Goal: Task Accomplishment & Management: Manage account settings

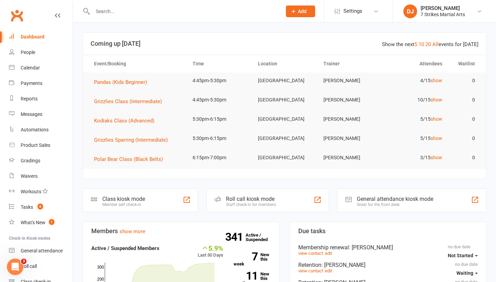
click at [299, 12] on span "Add" at bounding box center [302, 12] width 9 height 6
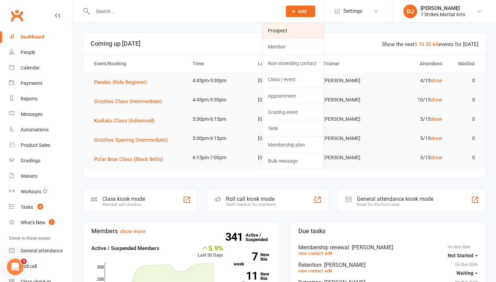
click at [287, 34] on link "Prospect" at bounding box center [292, 31] width 61 height 16
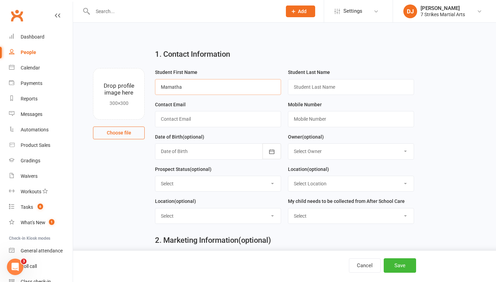
type input "Mamatha"
click at [313, 90] on input "Nagaragu" at bounding box center [351, 87] width 126 height 16
click at [335, 93] on input "Nagaraju" at bounding box center [351, 87] width 126 height 16
type input "Nagaraju"
type input "mamathamn777@gmail.com"
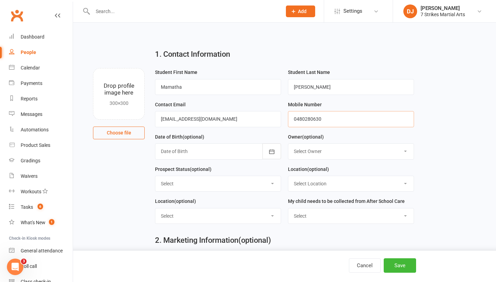
type input "0480280630"
select select "No"
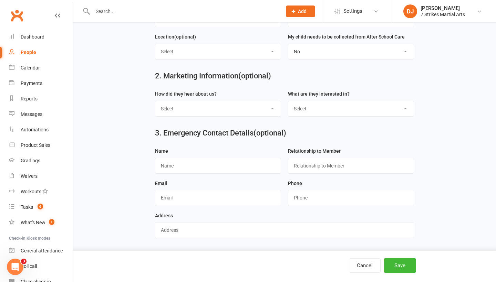
scroll to position [169, 0]
select select "Kids Classes"
click at [394, 270] on button "Save" at bounding box center [400, 266] width 32 height 14
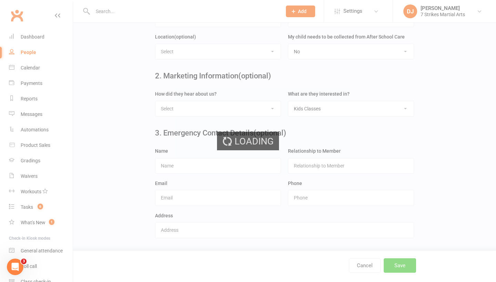
scroll to position [0, 0]
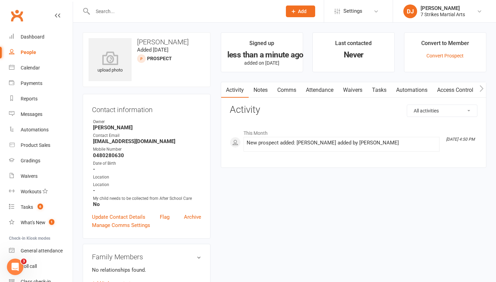
click at [353, 95] on link "Waivers" at bounding box center [352, 90] width 29 height 16
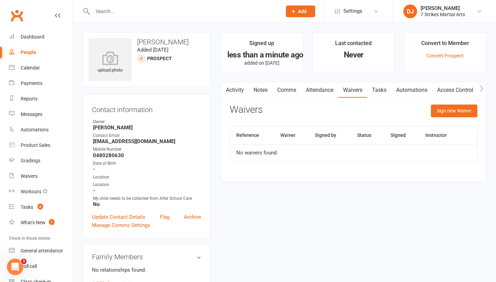
click at [294, 95] on link "Comms" at bounding box center [286, 90] width 29 height 16
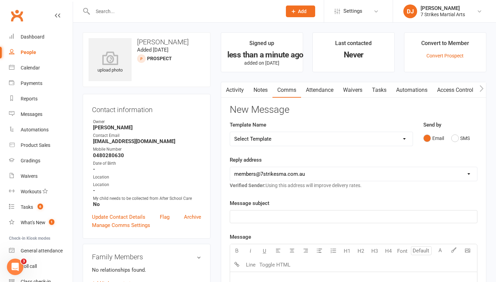
click at [286, 213] on p "﻿" at bounding box center [353, 217] width 239 height 8
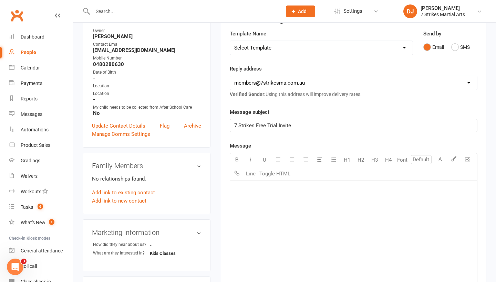
scroll to position [95, 0]
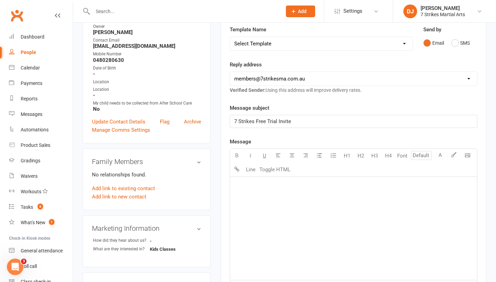
click at [336, 200] on div "﻿" at bounding box center [353, 228] width 247 height 103
click at [285, 168] on button "Toggle HTML" at bounding box center [275, 170] width 34 height 14
click at [275, 199] on textarea at bounding box center [354, 228] width 248 height 103
paste textarea "<!DOCTYPE html> <html xmlns:v="urn:schemas-microsoft-com:vml" xmlns:o="urn:sche…"
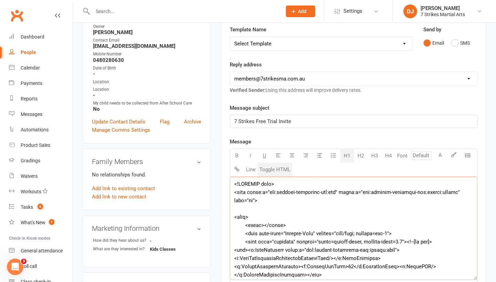
scroll to position [4291, 0]
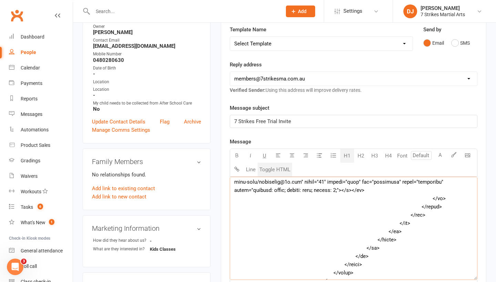
drag, startPoint x: 275, startPoint y: 199, endPoint x: 285, endPoint y: 199, distance: 10.3
click at [275, 199] on textarea at bounding box center [354, 228] width 248 height 103
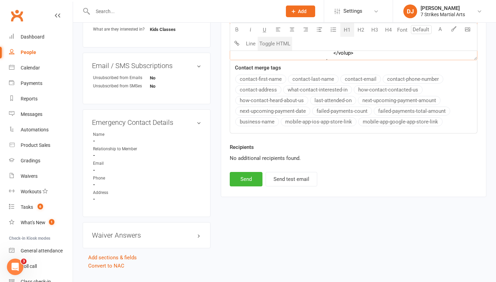
scroll to position [321, 0]
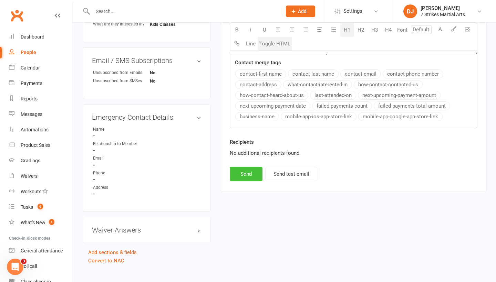
click at [250, 177] on button "Send" at bounding box center [246, 174] width 33 height 14
type textarea "<table style="mso-table-lspace: 0pt; mso-table-rspace: 0pt; background-color: #…"
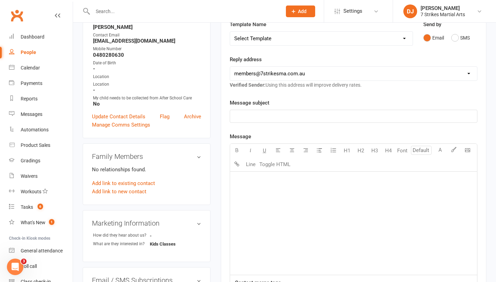
scroll to position [102, 0]
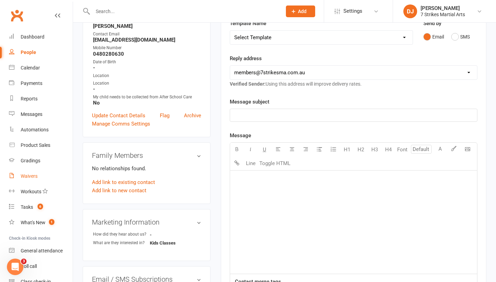
click at [33, 174] on div "Waivers" at bounding box center [29, 177] width 17 height 6
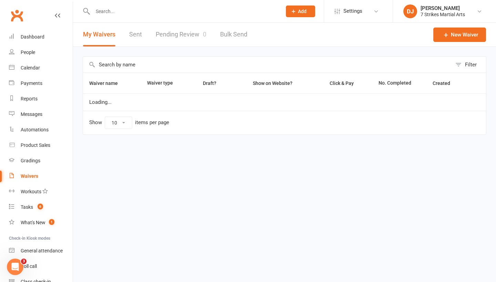
select select "25"
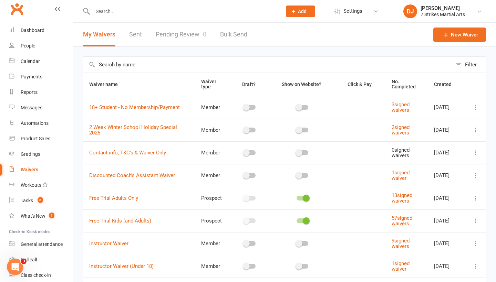
scroll to position [7, 0]
click at [29, 41] on link "People" at bounding box center [41, 45] width 64 height 15
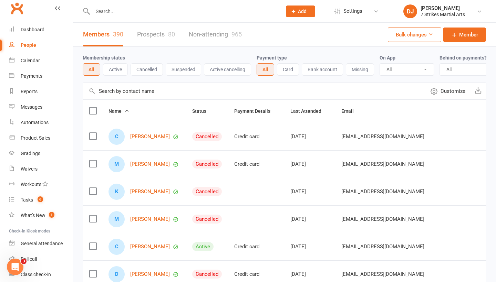
click at [170, 39] on link "Prospects 80" at bounding box center [156, 35] width 38 height 24
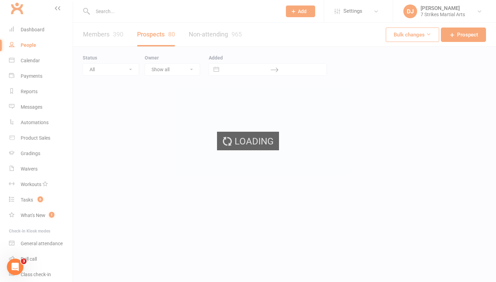
select select "25"
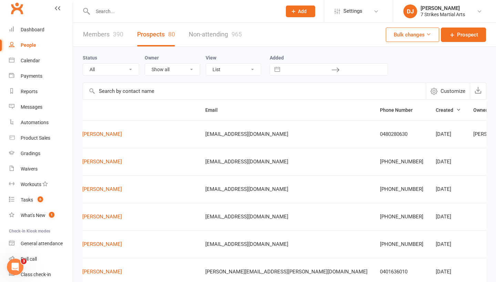
scroll to position [0, 68]
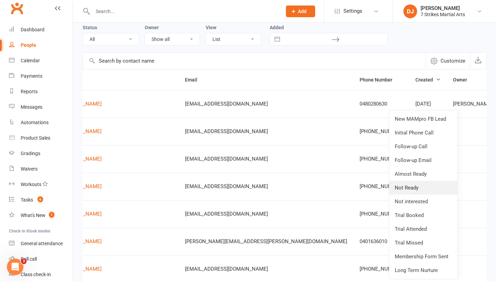
scroll to position [32, 0]
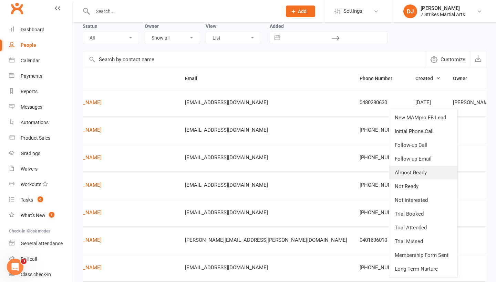
click at [421, 175] on link "Almost Ready" at bounding box center [423, 173] width 68 height 14
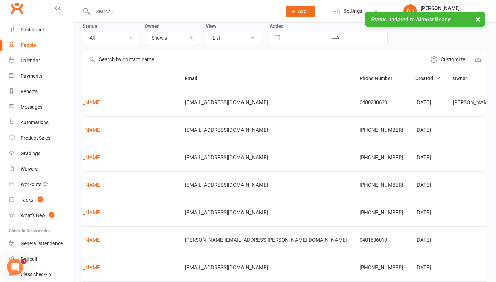
click at [290, 8] on button "Add" at bounding box center [300, 12] width 29 height 12
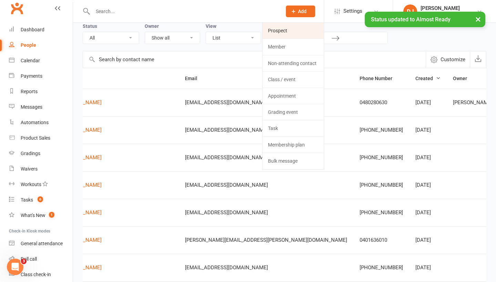
click at [277, 29] on link "Prospect" at bounding box center [292, 31] width 61 height 16
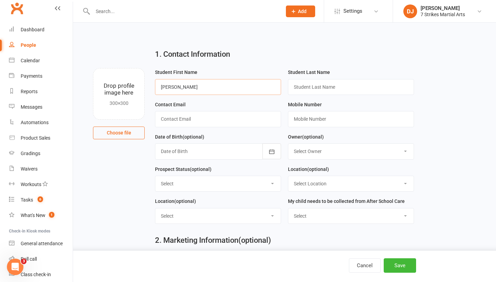
type input "Sai Harini"
type input "Gandli"
type input "harini433@gmail.com"
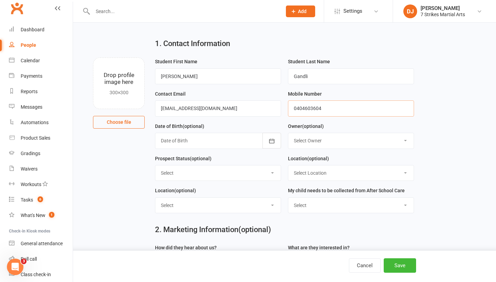
scroll to position [17, 0]
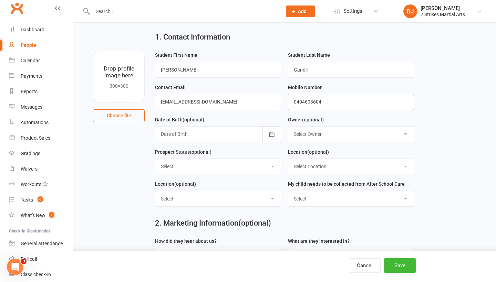
type input "0404603604"
select select "No"
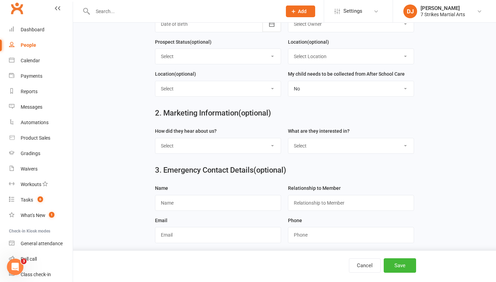
scroll to position [129, 0]
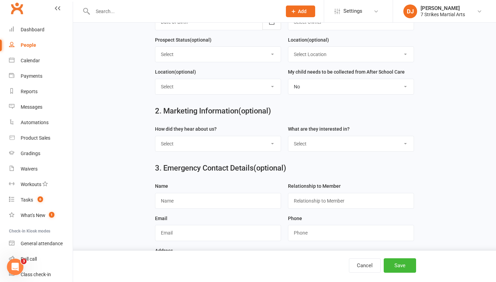
select select "Kids Classes"
click at [267, 145] on select "Select Google Through A Friend Poster Magazine Walk by Letter Box Drop Facebook…" at bounding box center [217, 143] width 125 height 15
select select "Through A Friend"
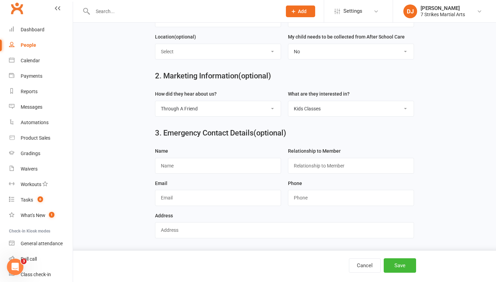
scroll to position [169, 0]
click at [395, 268] on button "Save" at bounding box center [400, 266] width 32 height 14
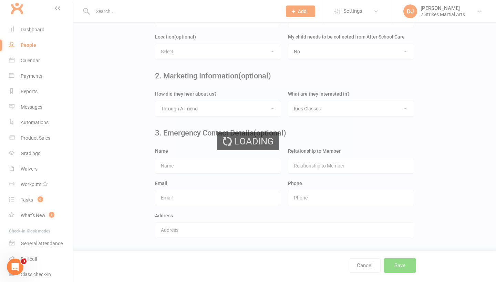
scroll to position [0, 0]
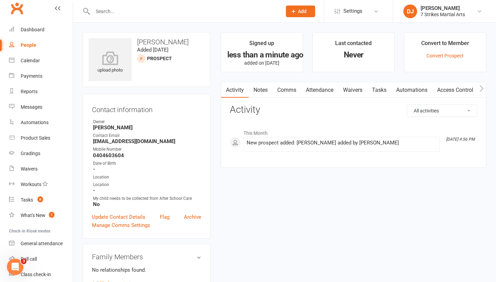
click at [286, 92] on link "Comms" at bounding box center [286, 90] width 29 height 16
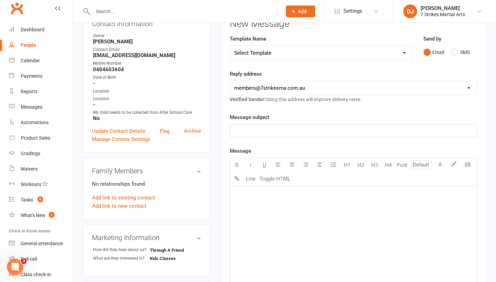
scroll to position [94, 0]
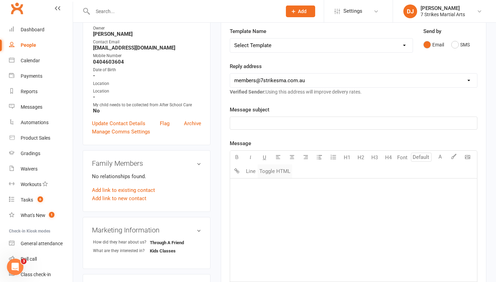
click at [283, 176] on button "Toggle HTML" at bounding box center [275, 172] width 34 height 14
click at [271, 190] on textarea at bounding box center [354, 230] width 248 height 103
paste textarea "<!DOCTYPE html> <html xmlns:v="urn:schemas-microsoft-com:vml" xmlns:o="urn:sche…"
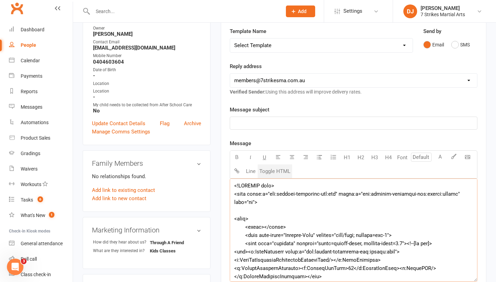
scroll to position [4291, 0]
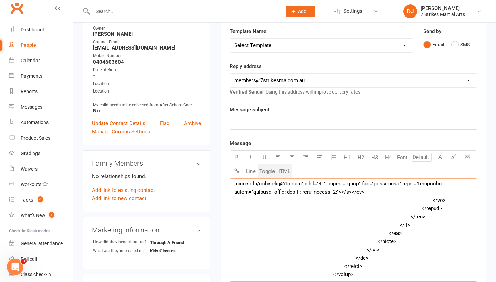
type textarea "<!DOCTYPE html> <html xmlns:v="urn:schemas-microsoft-com:vml" xmlns:o="urn:sche…"
click at [306, 119] on p "﻿" at bounding box center [353, 123] width 239 height 8
click at [306, 119] on p "7 Strikes Trial Invitation" at bounding box center [353, 123] width 239 height 8
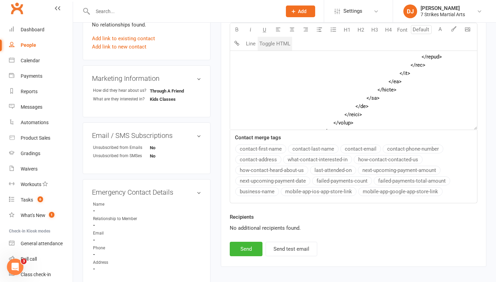
scroll to position [248, 0]
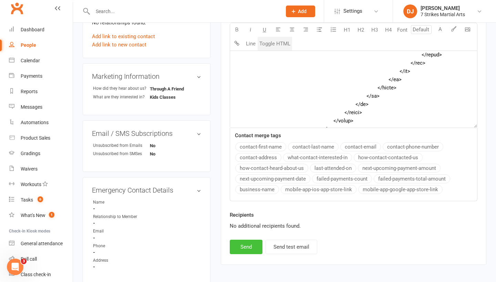
click at [245, 247] on button "Send" at bounding box center [246, 247] width 33 height 14
type textarea "<table style="mso-table-lspace: 0pt; mso-table-rspace: 0pt; background-color: #…"
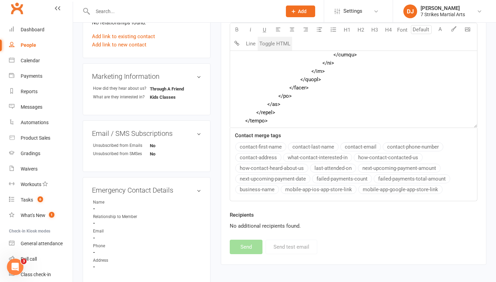
scroll to position [3440, 0]
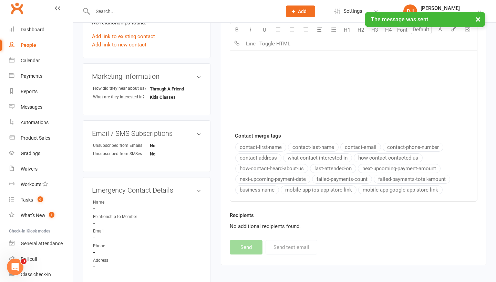
click at [288, 122] on div "﻿" at bounding box center [353, 76] width 247 height 103
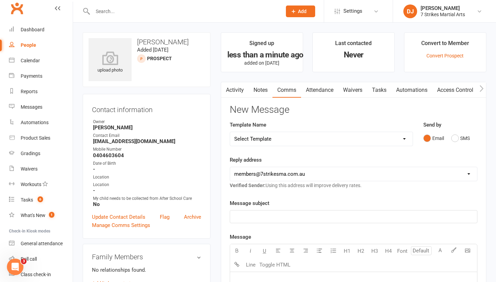
scroll to position [0, 0]
click at [44, 34] on link "Dashboard" at bounding box center [41, 29] width 64 height 15
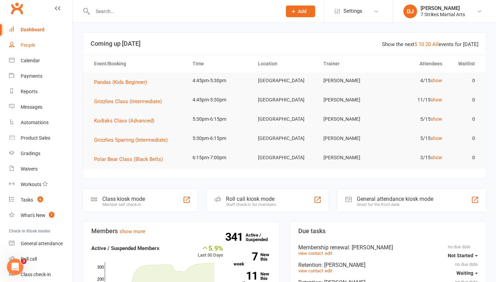
click at [31, 49] on link "People" at bounding box center [41, 45] width 64 height 15
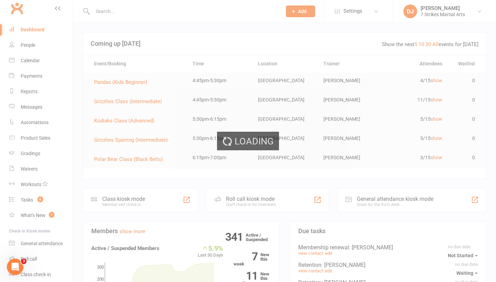
select select "25"
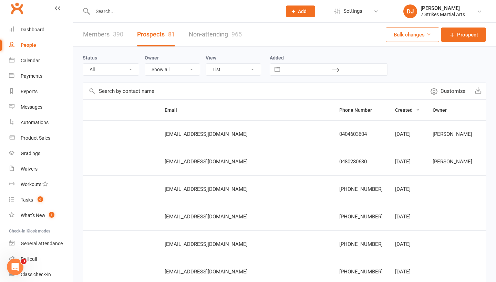
scroll to position [0, 91]
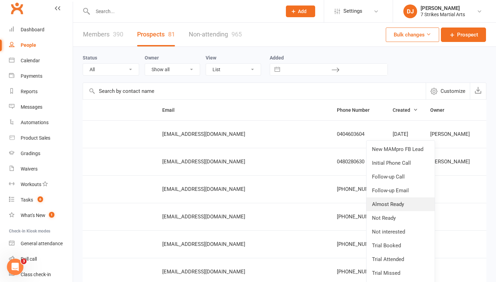
click at [402, 206] on link "Almost Ready" at bounding box center [400, 205] width 68 height 14
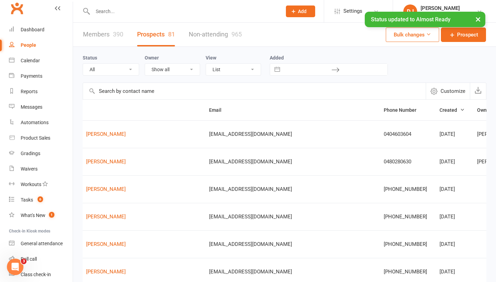
scroll to position [0, 42]
click at [124, 163] on link "[PERSON_NAME]" at bounding box center [108, 162] width 40 height 6
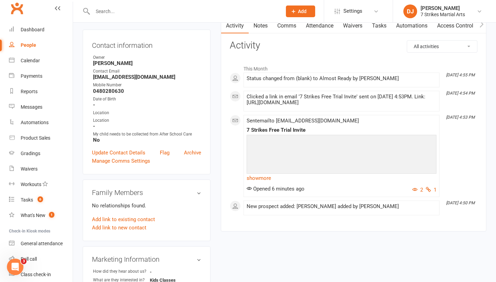
scroll to position [65, 0]
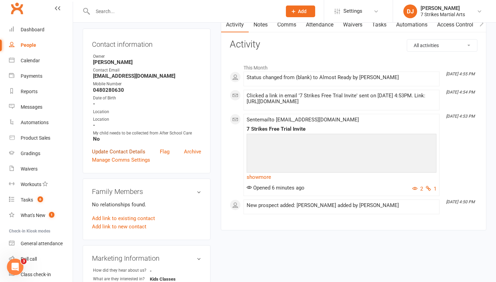
click at [125, 151] on link "Update Contact Details" at bounding box center [118, 152] width 53 height 8
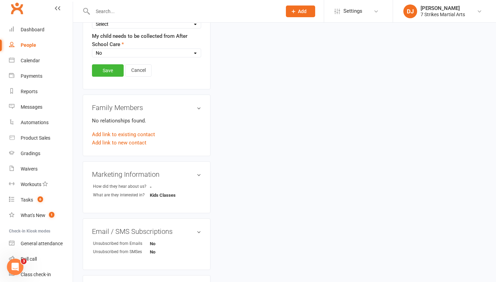
scroll to position [238, 0]
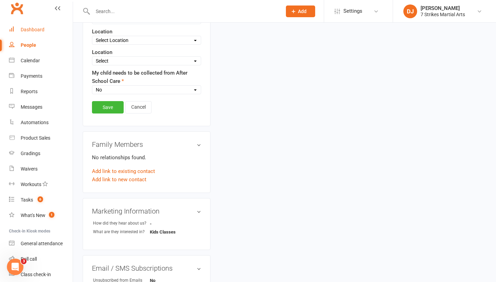
click at [40, 30] on div "Dashboard" at bounding box center [33, 30] width 24 height 6
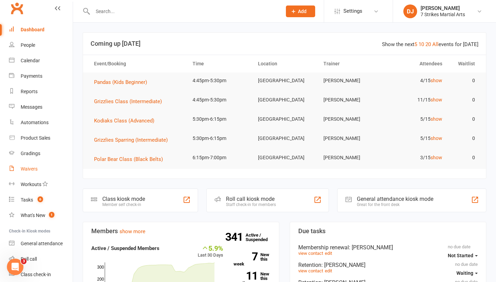
click at [33, 169] on div "Waivers" at bounding box center [29, 169] width 17 height 6
select select "25"
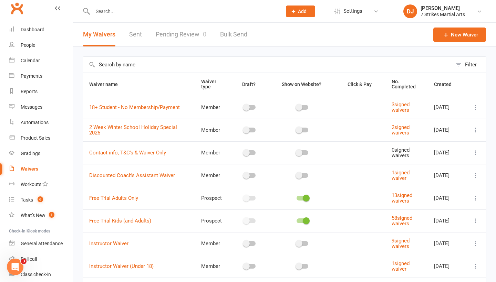
click at [30, 168] on div "Waivers" at bounding box center [30, 169] width 18 height 6
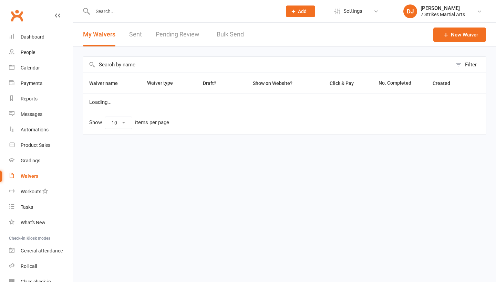
select select "25"
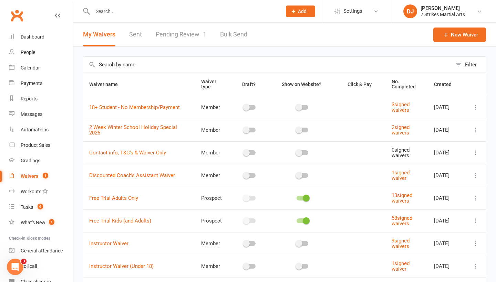
click at [189, 36] on link "Pending Review 1" at bounding box center [181, 35] width 51 height 24
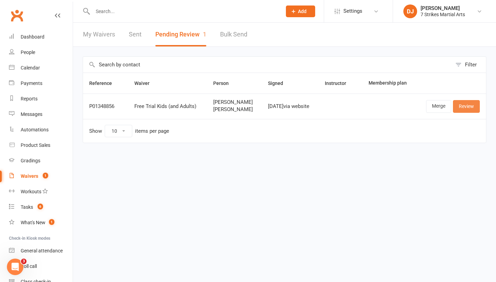
click at [468, 109] on link "Review" at bounding box center [466, 106] width 27 height 12
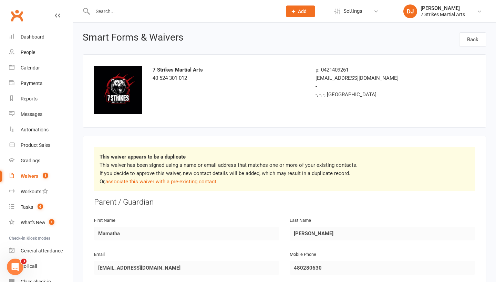
click at [60, 15] on icon at bounding box center [58, 16] width 6 height 6
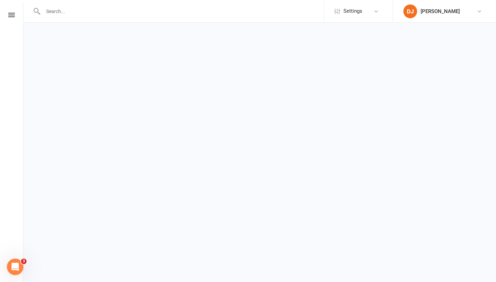
click at [8, 16] on link at bounding box center [11, 15] width 23 height 4
click at [15, 17] on div "Clubworx" at bounding box center [11, 24] width 23 height 22
click at [11, 16] on icon at bounding box center [11, 15] width 7 height 4
click at [11, 10] on nav "Clubworx" at bounding box center [11, 143] width 23 height 282
click at [438, 32] on html "Settings Event Templates DJ Daniel Jancek My profile Support & training Terms &…" at bounding box center [248, 16] width 496 height 32
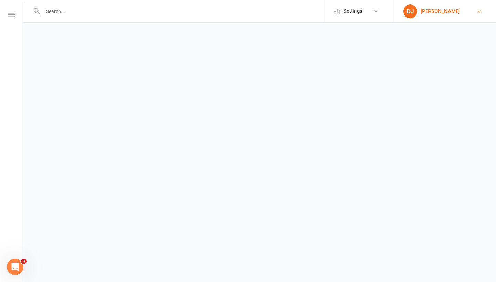
click at [259, 32] on html "Settings Event Templates DJ Daniel Jancek My profile Support & training Terms &…" at bounding box center [248, 16] width 496 height 32
click at [477, 10] on icon at bounding box center [480, 12] width 6 height 6
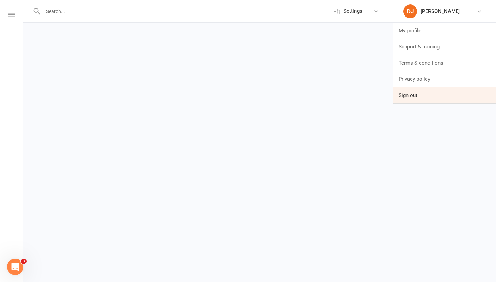
click at [410, 96] on link "Sign out" at bounding box center [444, 95] width 103 height 16
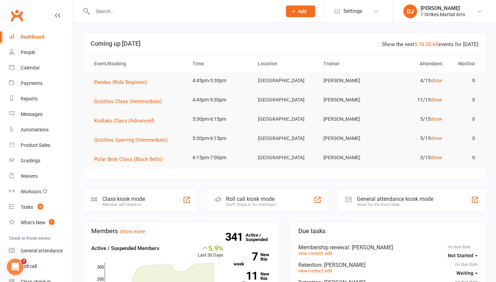
click at [320, 17] on div "Prospect Member Non-attending contact Class / event Appointment Grading event T…" at bounding box center [300, 11] width 47 height 22
click at [36, 261] on link "Roll call" at bounding box center [41, 266] width 64 height 15
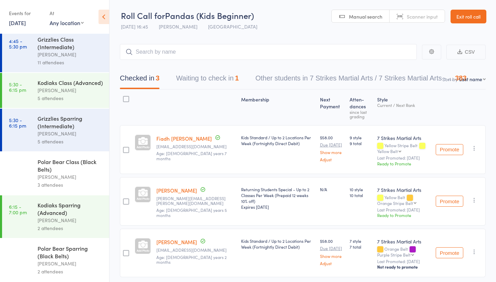
scroll to position [76, 0]
click at [467, 17] on link "Exit roll call" at bounding box center [468, 17] width 36 height 14
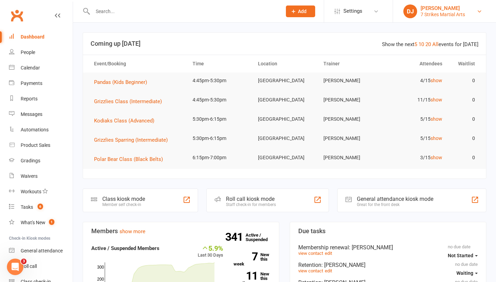
click at [471, 15] on link "DJ [PERSON_NAME] 7 Strikes Martial Arts" at bounding box center [444, 11] width 82 height 14
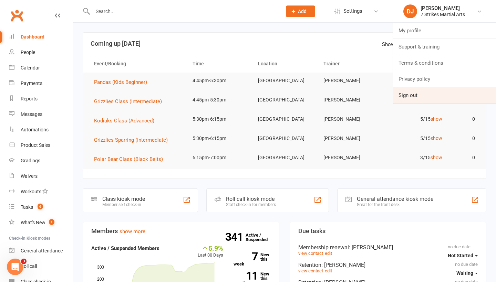
click at [439, 93] on link "Sign out" at bounding box center [444, 95] width 103 height 16
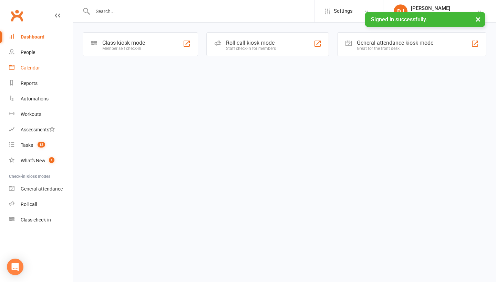
click at [39, 64] on link "Calendar" at bounding box center [41, 67] width 64 height 15
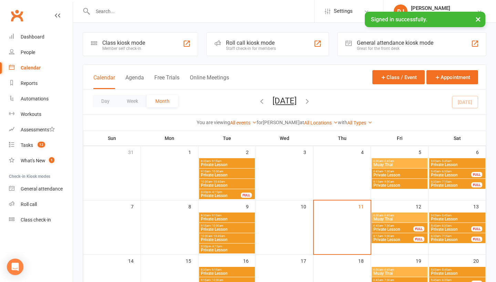
click at [477, 20] on button "×" at bounding box center [478, 19] width 12 height 15
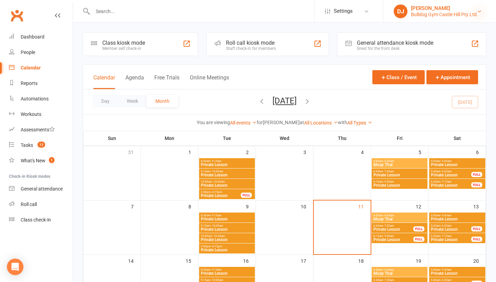
click at [477, 12] on icon at bounding box center [480, 12] width 6 height 6
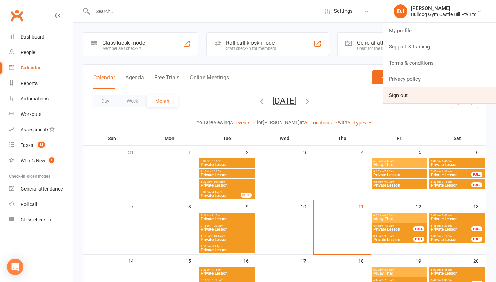
click at [403, 93] on link "Sign out" at bounding box center [439, 95] width 113 height 16
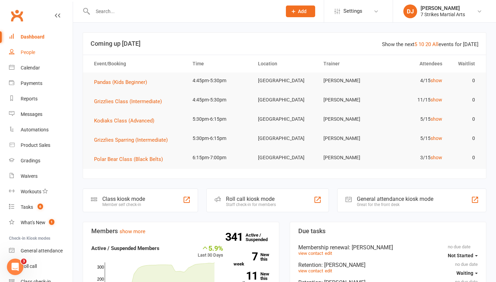
click at [29, 51] on div "People" at bounding box center [28, 53] width 14 height 6
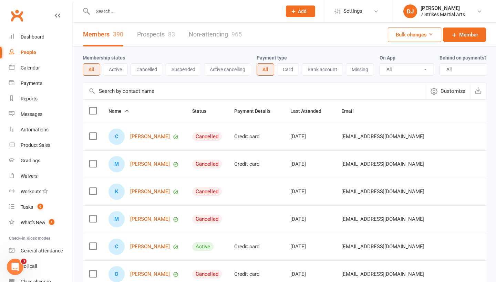
click at [164, 33] on link "Prospects 83" at bounding box center [156, 35] width 38 height 24
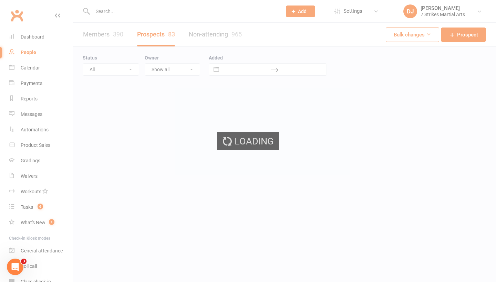
select select "25"
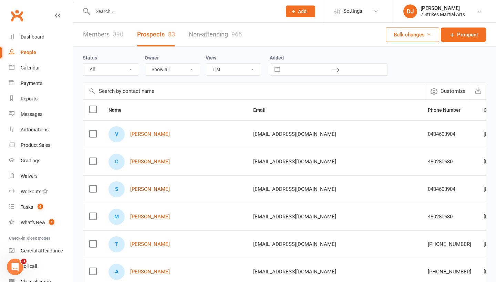
click at [154, 192] on link "Sai harini Gandla" at bounding box center [150, 190] width 40 height 6
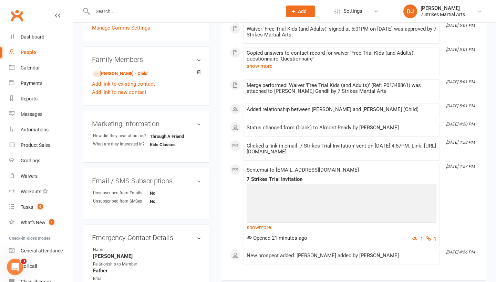
scroll to position [211, 0]
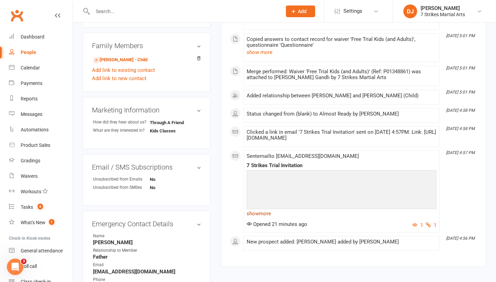
click at [260, 219] on link "show more" at bounding box center [342, 214] width 190 height 10
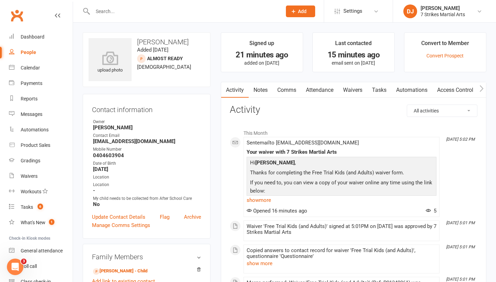
scroll to position [0, 0]
click at [41, 39] on div "Dashboard" at bounding box center [33, 37] width 24 height 6
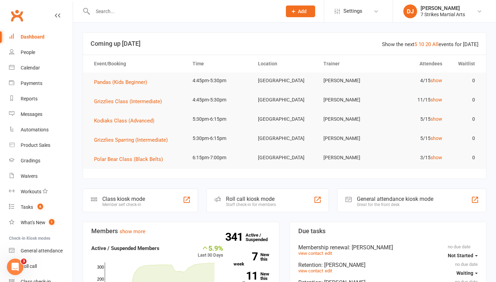
click at [31, 40] on link "Dashboard" at bounding box center [41, 36] width 64 height 15
click at [145, 15] on input "text" at bounding box center [184, 12] width 186 height 10
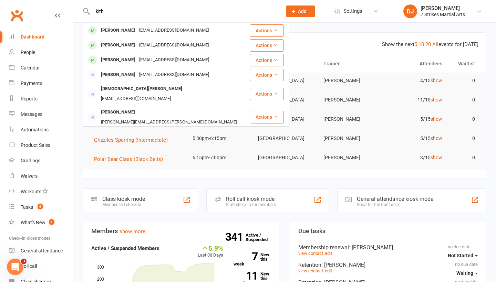
type input "kith"
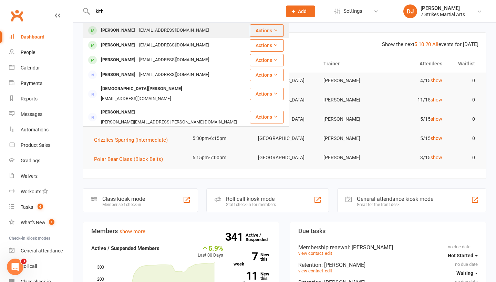
drag, startPoint x: 145, startPoint y: 15, endPoint x: 109, endPoint y: 30, distance: 38.4
click at [109, 30] on div "Krithik Singaravelan" at bounding box center [118, 30] width 38 height 10
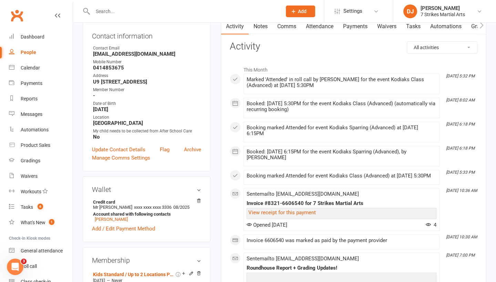
scroll to position [79, 0]
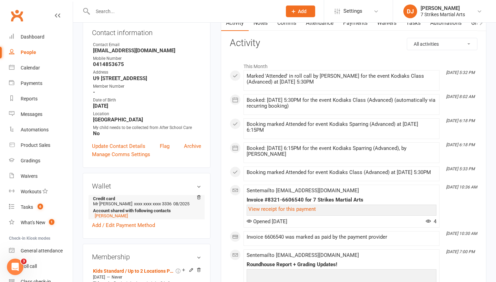
click at [153, 210] on li "Credit card Mr S Chandrasekaran xxxx xxxx xxxx 3336 08/2025 Account shared with…" at bounding box center [146, 207] width 109 height 24
click at [143, 230] on link "Add / Edit Payment Method" at bounding box center [123, 225] width 63 height 8
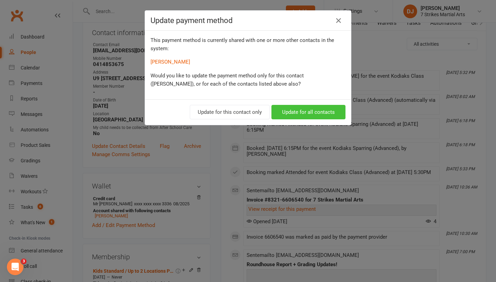
click at [293, 113] on button "Update for all contacts" at bounding box center [308, 112] width 74 height 14
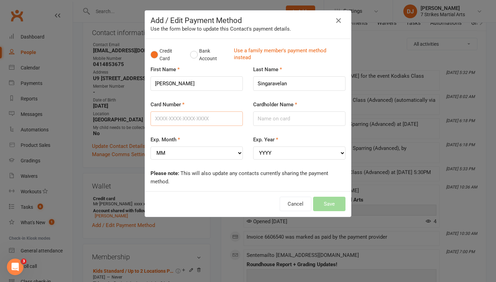
click at [209, 117] on input "Card Number" at bounding box center [196, 119] width 92 height 14
click at [188, 86] on input "Krithik" at bounding box center [196, 83] width 92 height 14
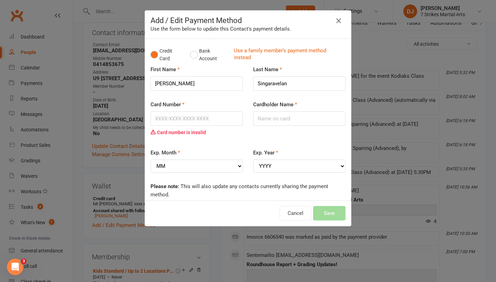
click at [342, 23] on icon "button" at bounding box center [338, 21] width 8 height 8
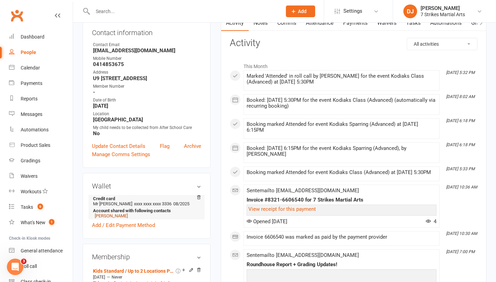
click at [116, 219] on link "Singaravelan Chandrasekaran" at bounding box center [111, 215] width 33 height 5
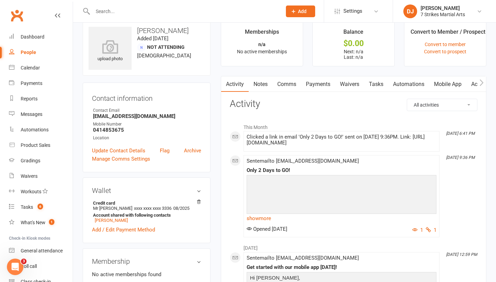
scroll to position [14, 0]
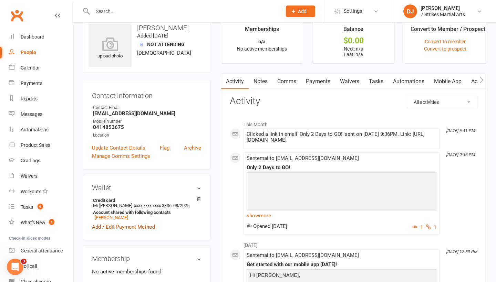
click at [149, 231] on link "Add / Edit Payment Method" at bounding box center [123, 227] width 63 height 8
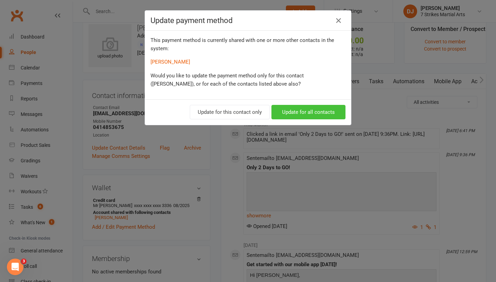
click at [300, 113] on button "Update for all contacts" at bounding box center [308, 112] width 74 height 14
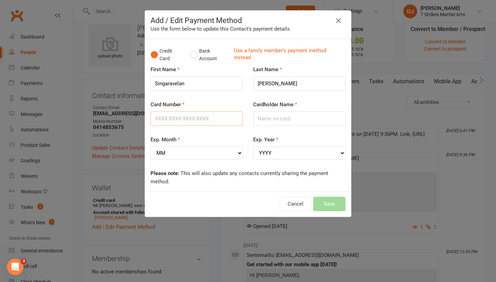
click at [188, 119] on input "Card Number" at bounding box center [196, 119] width 92 height 14
type input "4072201024423336"
click at [265, 121] on input "Cardholder Name" at bounding box center [299, 119] width 92 height 14
type input "S"
type input "Mr S Chandrasekaran"
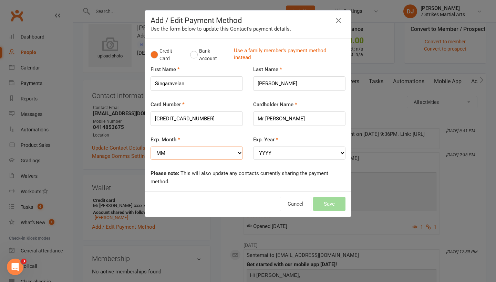
select select "07"
click at [318, 150] on select "YYYY 2025 2026 2027 2028 2029 2030 2031 2032 2033 2034" at bounding box center [299, 153] width 92 height 13
select select "2029"
click at [328, 200] on button "Save" at bounding box center [329, 204] width 32 height 14
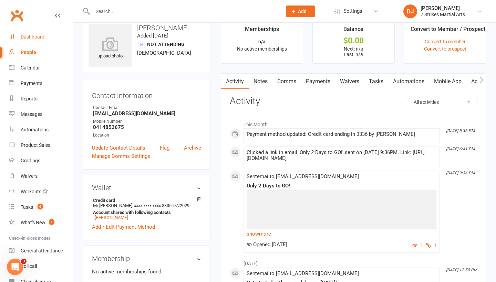
click at [21, 30] on link "Dashboard" at bounding box center [41, 36] width 64 height 15
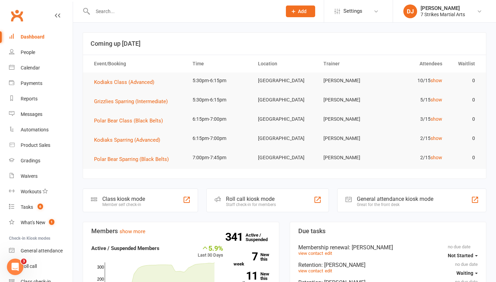
click at [210, 14] on input "text" at bounding box center [184, 12] width 186 height 10
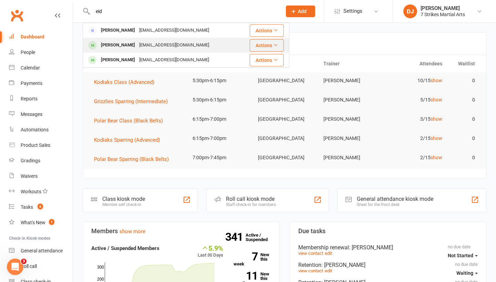
type input "eid"
click at [210, 49] on div "Amal Eid melaniewang2203@gmail.com" at bounding box center [161, 45] width 157 height 14
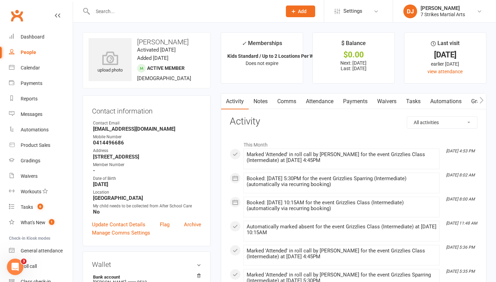
click at [316, 102] on link "Attendance" at bounding box center [319, 102] width 37 height 16
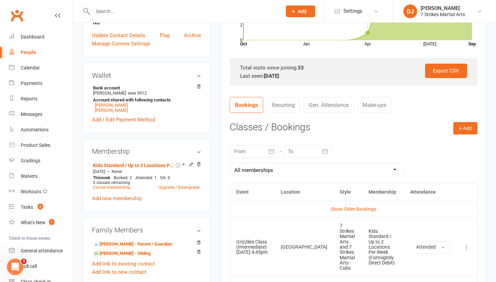
scroll to position [196, 0]
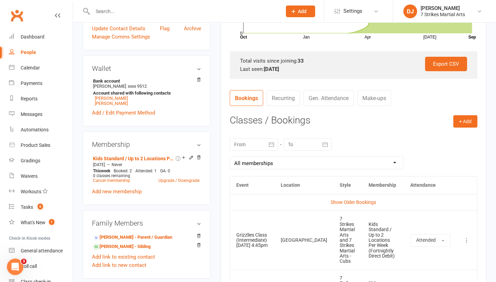
click at [288, 96] on link "Recurring" at bounding box center [283, 98] width 33 height 16
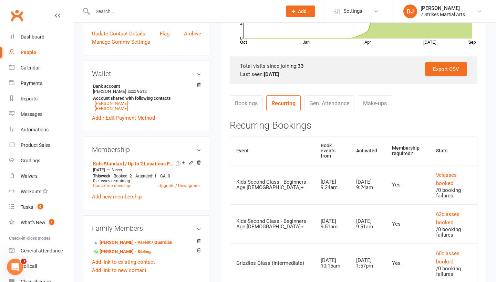
scroll to position [191, 0]
click at [240, 100] on link "Bookings" at bounding box center [246, 104] width 33 height 16
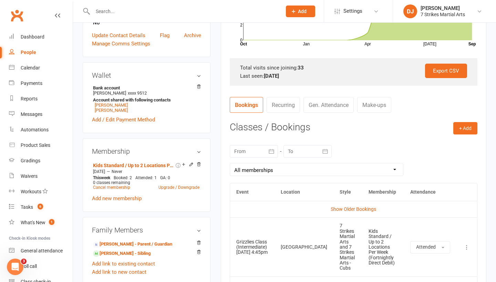
scroll to position [199, 0]
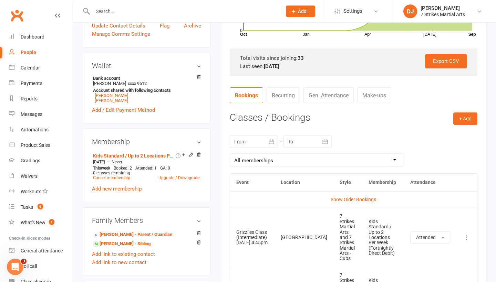
click at [275, 96] on link "Recurring" at bounding box center [283, 95] width 33 height 16
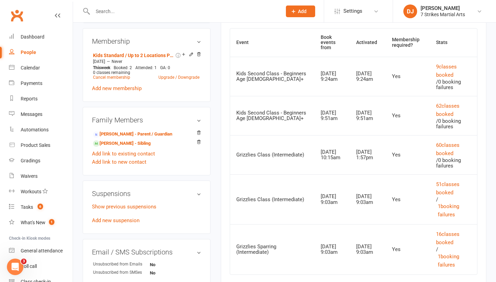
scroll to position [301, 0]
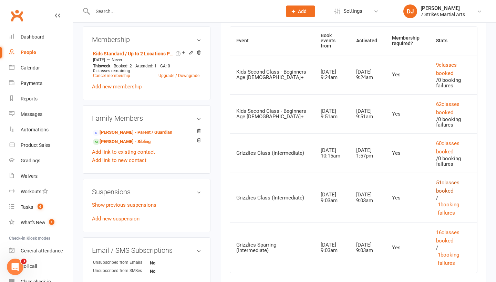
click at [445, 179] on button "51 classes booked" at bounding box center [453, 187] width 35 height 17
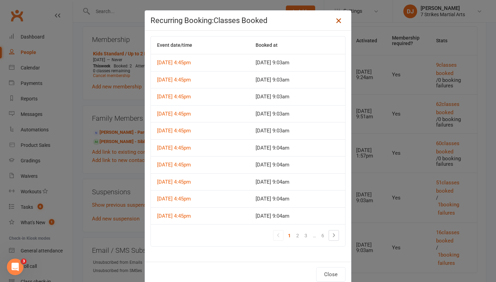
click at [338, 21] on icon at bounding box center [338, 21] width 8 height 8
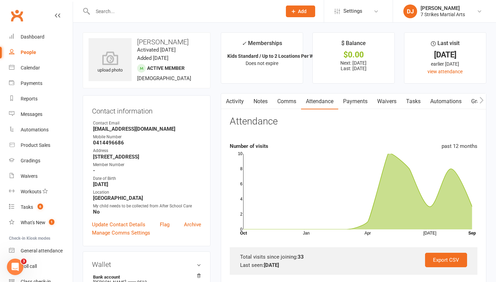
scroll to position [0, 0]
click at [30, 35] on div "Dashboard" at bounding box center [33, 37] width 24 height 6
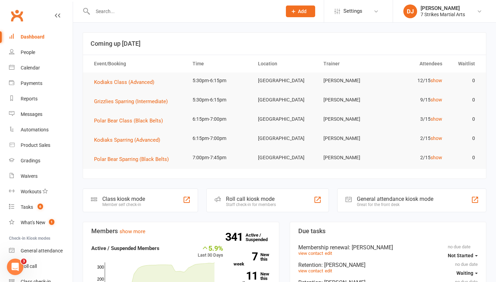
click at [136, 13] on input "text" at bounding box center [184, 12] width 186 height 10
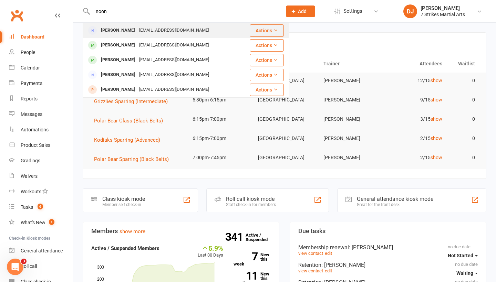
type input "noon"
click at [121, 28] on div "Matthew Noonan" at bounding box center [118, 30] width 38 height 10
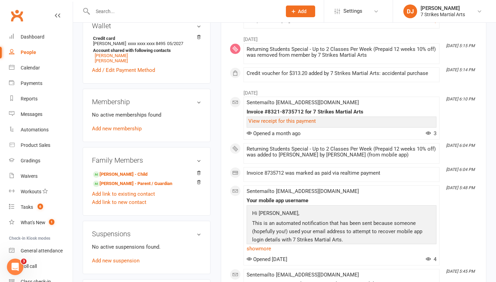
scroll to position [198, 0]
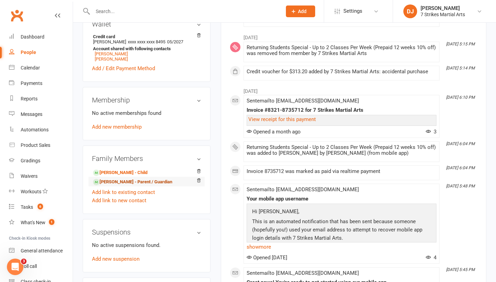
click at [133, 183] on link "Charlie Noonan - Parent / Guardian" at bounding box center [132, 182] width 79 height 7
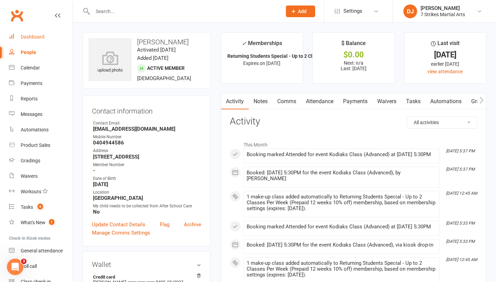
click at [33, 31] on link "Dashboard" at bounding box center [41, 36] width 64 height 15
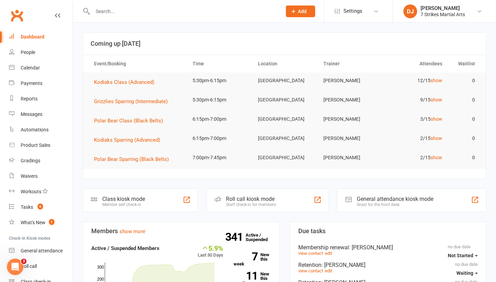
click at [239, 12] on input "text" at bounding box center [184, 12] width 186 height 10
type input "Aiden jones"
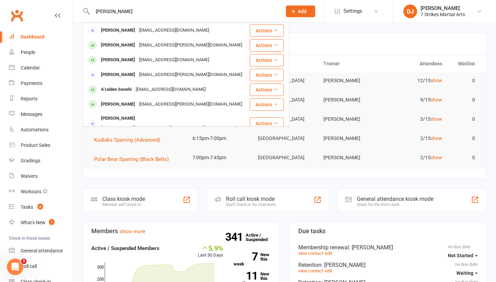
click at [291, 8] on button "Add" at bounding box center [300, 12] width 29 height 12
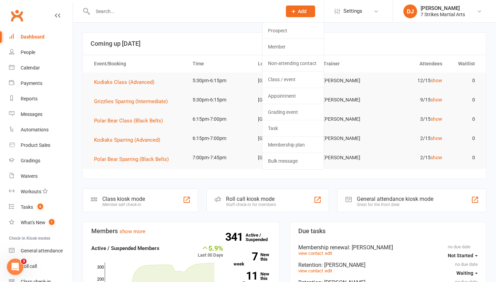
click at [209, 14] on input "text" at bounding box center [184, 12] width 186 height 10
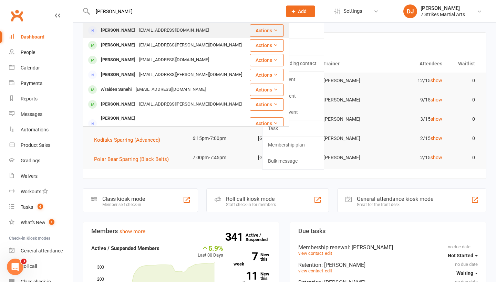
type input "Aiden jones"
click at [150, 32] on div "aidanjones2005@yahoo.com.au" at bounding box center [174, 30] width 74 height 10
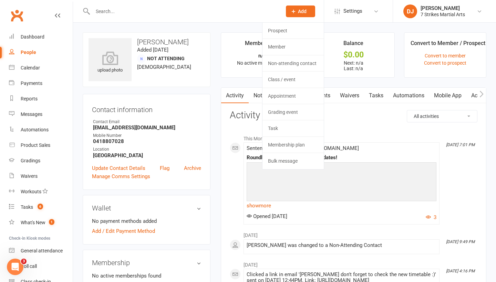
click at [292, 9] on icon at bounding box center [293, 11] width 6 height 6
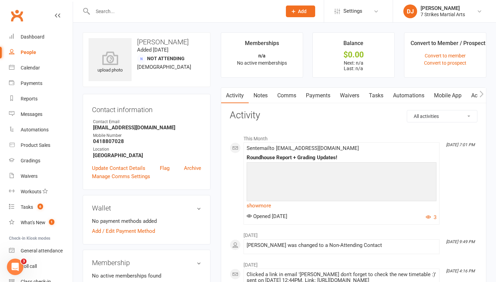
click at [372, 93] on link "Tasks" at bounding box center [376, 96] width 24 height 16
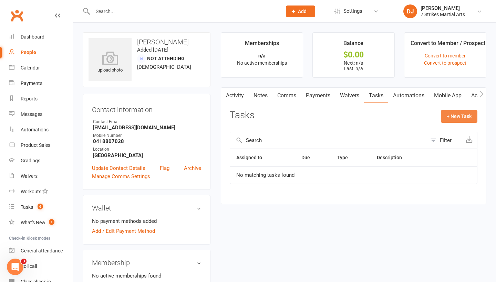
click at [450, 119] on button "+ New Task" at bounding box center [459, 116] width 36 height 12
select select "52449"
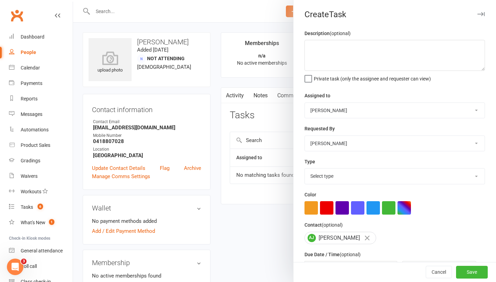
select select "34853"
click at [309, 76] on label "Private task (only the assignee and requester can view)" at bounding box center [367, 77] width 126 height 7
click at [309, 74] on input "Private task (only the assignee and requester can view)" at bounding box center [367, 74] width 126 height 0
click at [316, 80] on span "Private task (only the assignee and requester can view)" at bounding box center [372, 78] width 117 height 8
click at [316, 74] on input "Private task (only the assignee and requester can view)" at bounding box center [367, 74] width 126 height 0
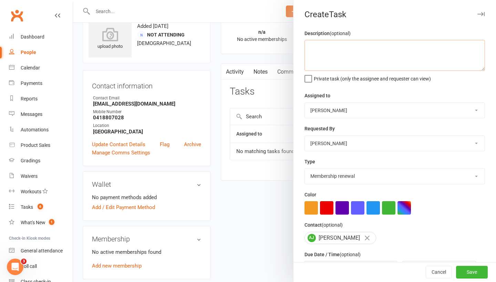
click at [370, 56] on textarea at bounding box center [394, 55] width 180 height 31
type textarea "renew membership"
click at [470, 270] on button "Save" at bounding box center [472, 273] width 32 height 12
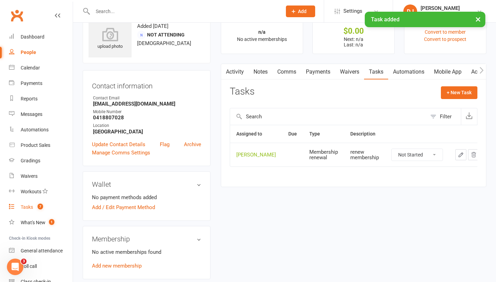
click at [35, 209] on count-badge "7" at bounding box center [38, 208] width 9 height 6
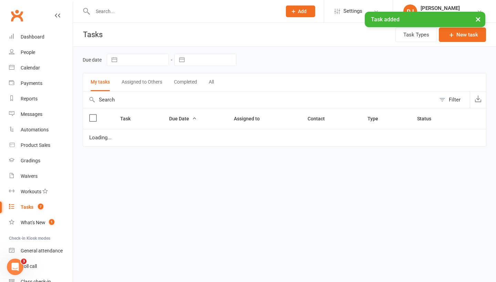
select select "waiting"
